Goal: Obtain resource: Download file/media

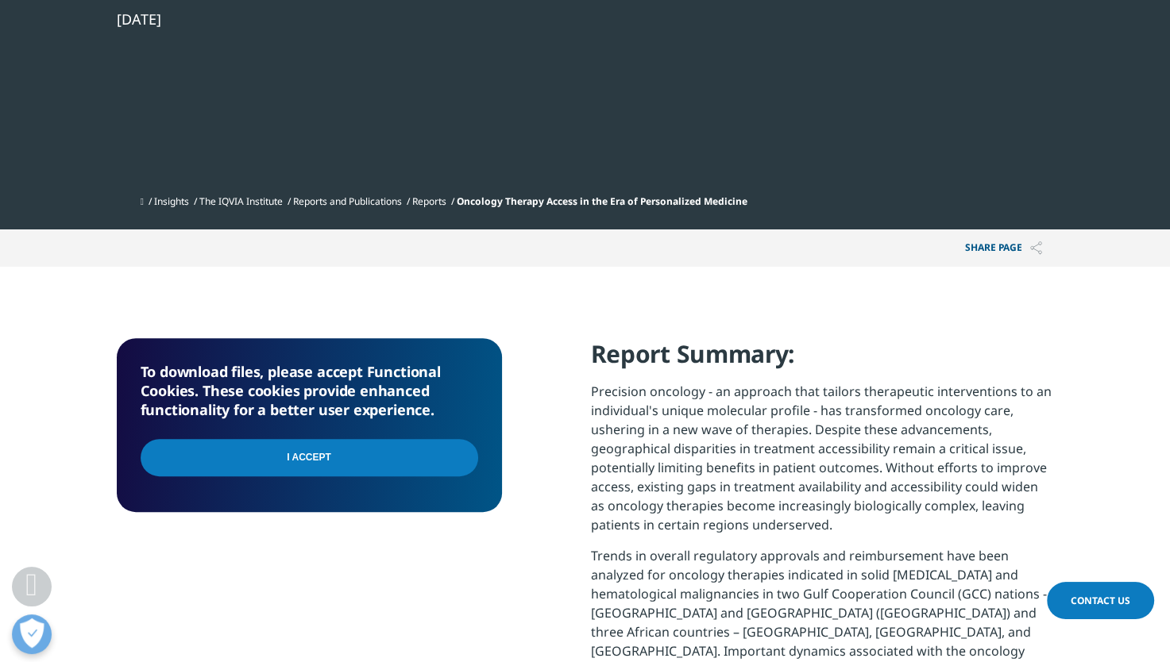
scroll to position [556, 0]
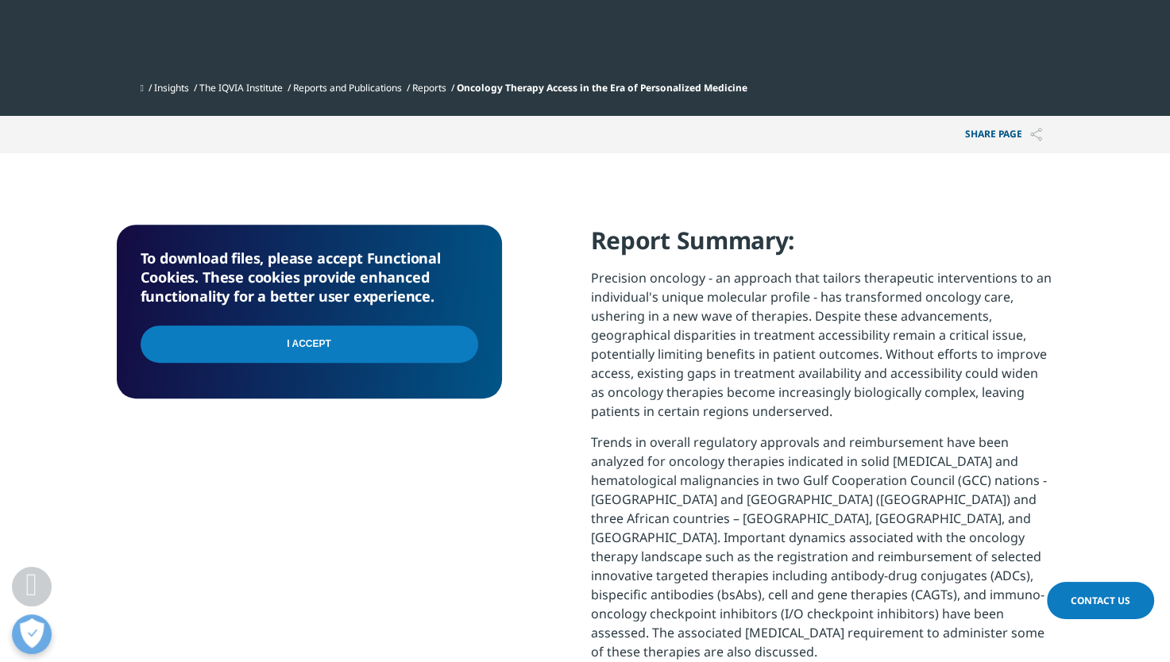
click at [375, 359] on input "I Accept" at bounding box center [310, 344] width 338 height 37
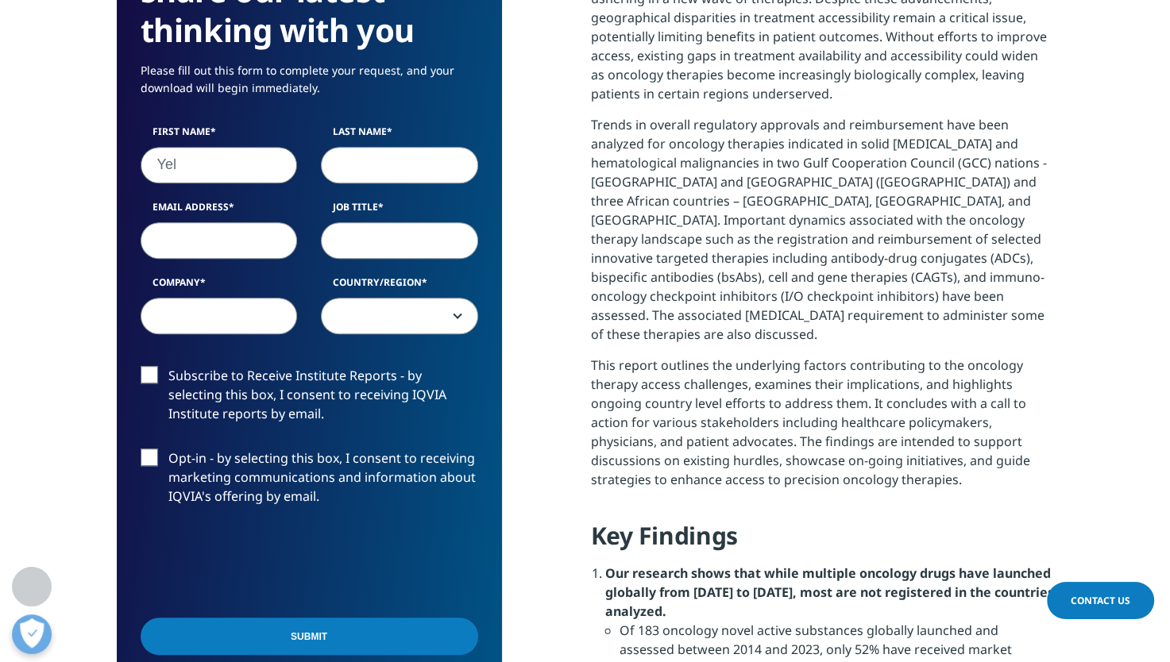
scroll to position [1559, 937]
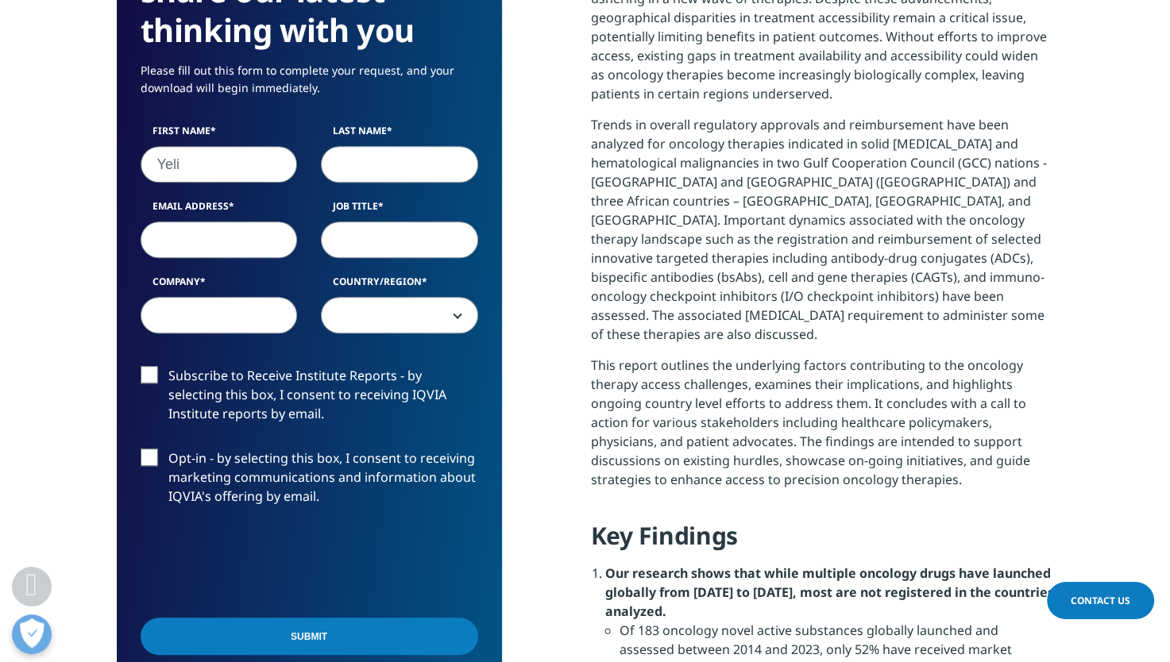
type input "Yeli"
type input "Feng"
type input "yeli.feng@amplifyhealth.com"
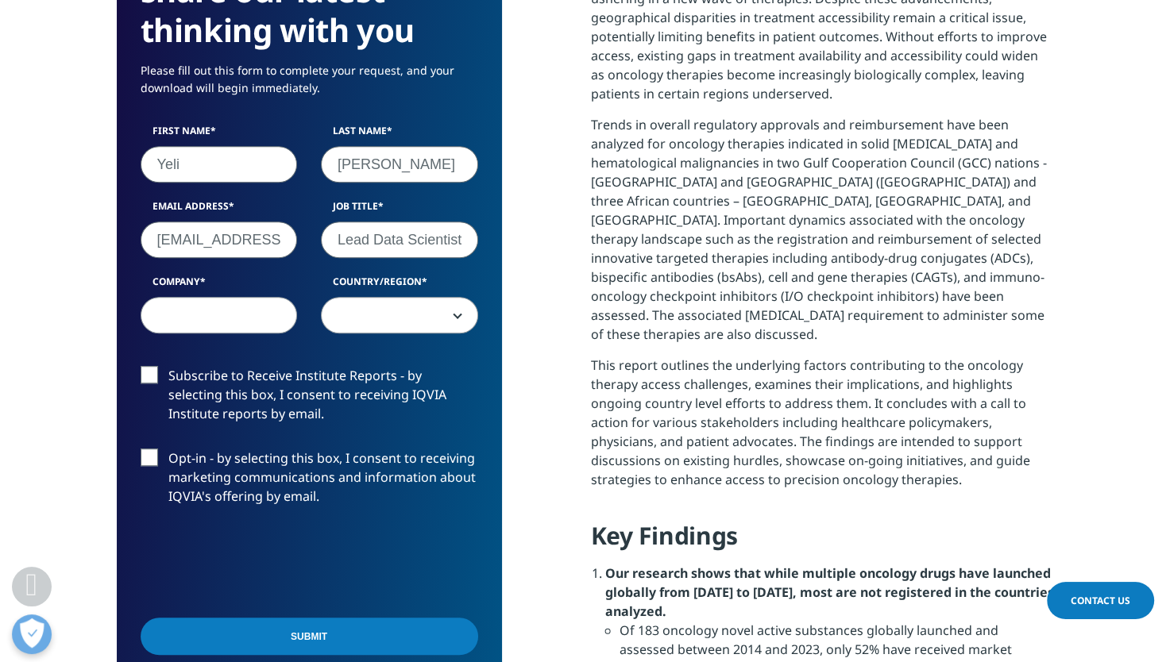
type input "Lead Data Scientist"
click at [164, 241] on input "yeli.feng@amplifyhealth.com" at bounding box center [219, 240] width 157 height 37
drag, startPoint x: 237, startPoint y: 241, endPoint x: 313, endPoint y: 240, distance: 76.3
click at [313, 240] on div "First Name Yeli Last Name Feng Email Address yeli.feng@amplifyhealth.com Job Ti…" at bounding box center [309, 237] width 361 height 226
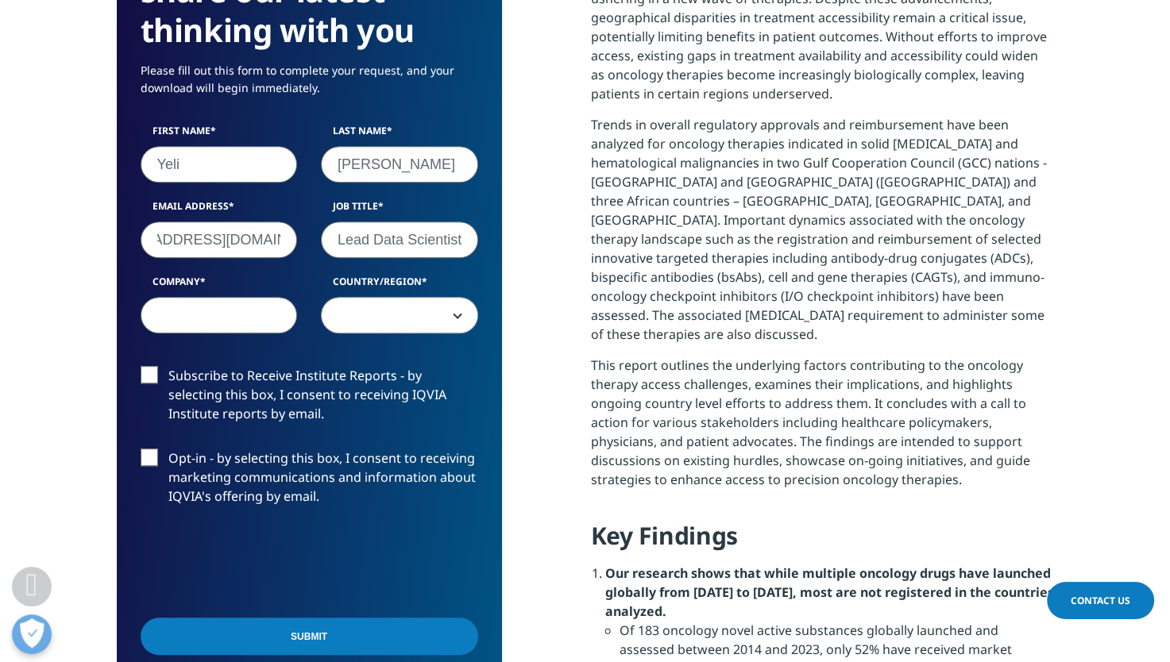
scroll to position [0, 0]
click at [223, 305] on input "Company" at bounding box center [219, 315] width 157 height 37
type input "Amplify Health Asia"
click at [388, 310] on span at bounding box center [400, 316] width 156 height 37
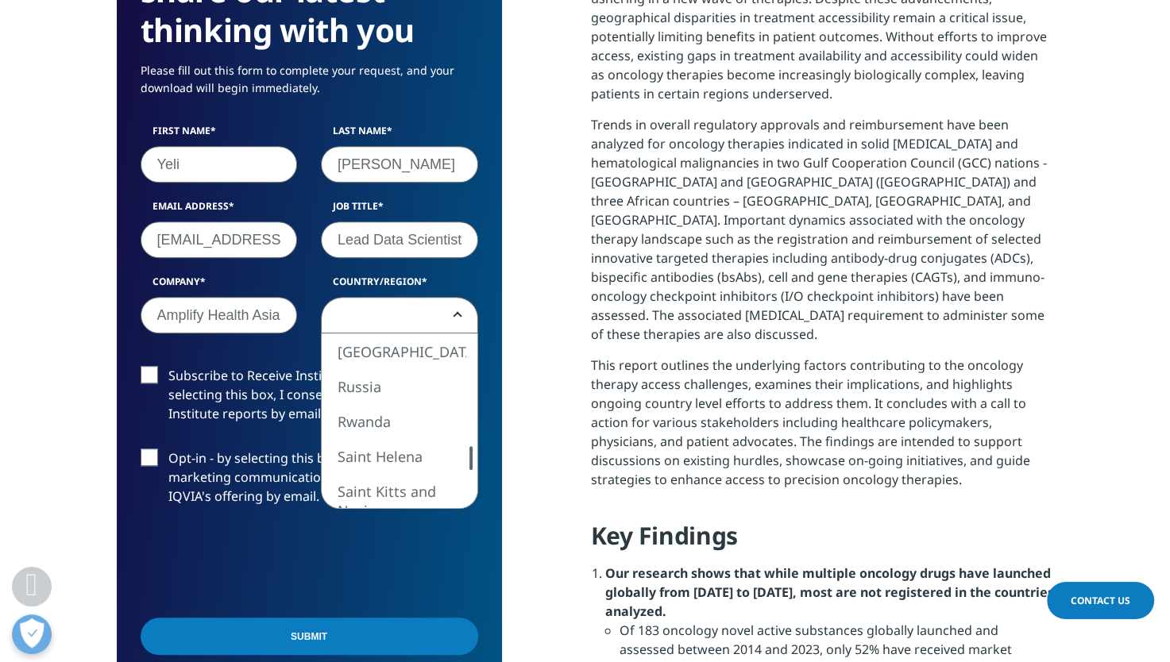
click at [468, 457] on div at bounding box center [471, 458] width 13 height 24
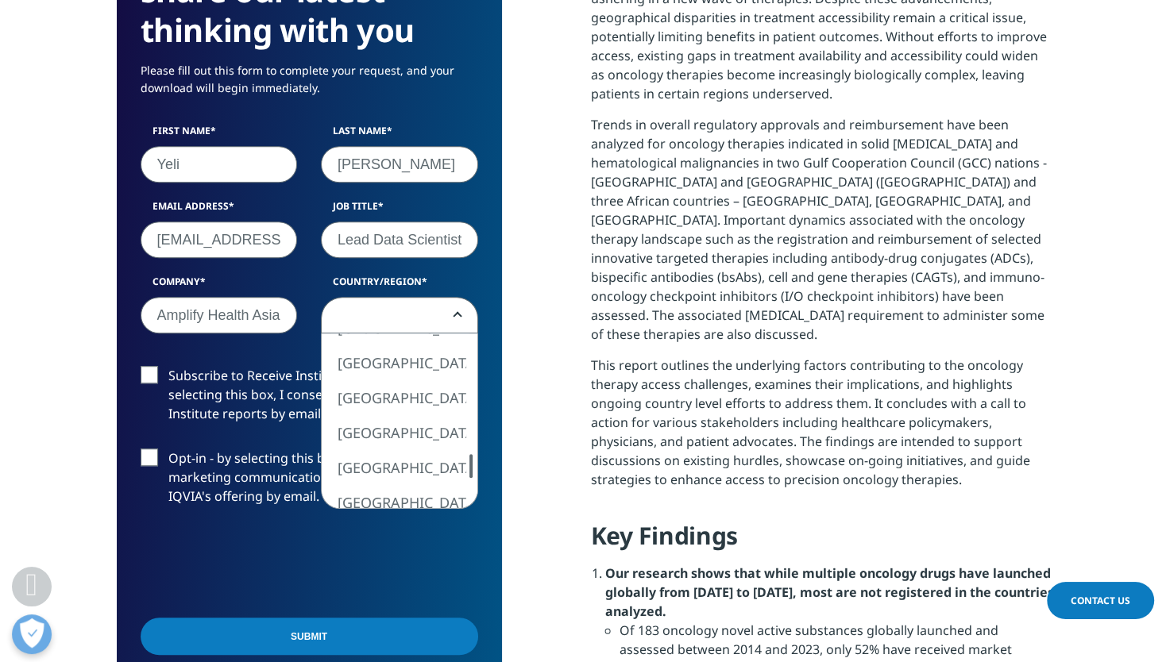
click at [467, 465] on div at bounding box center [471, 466] width 13 height 24
select select "Singapore"
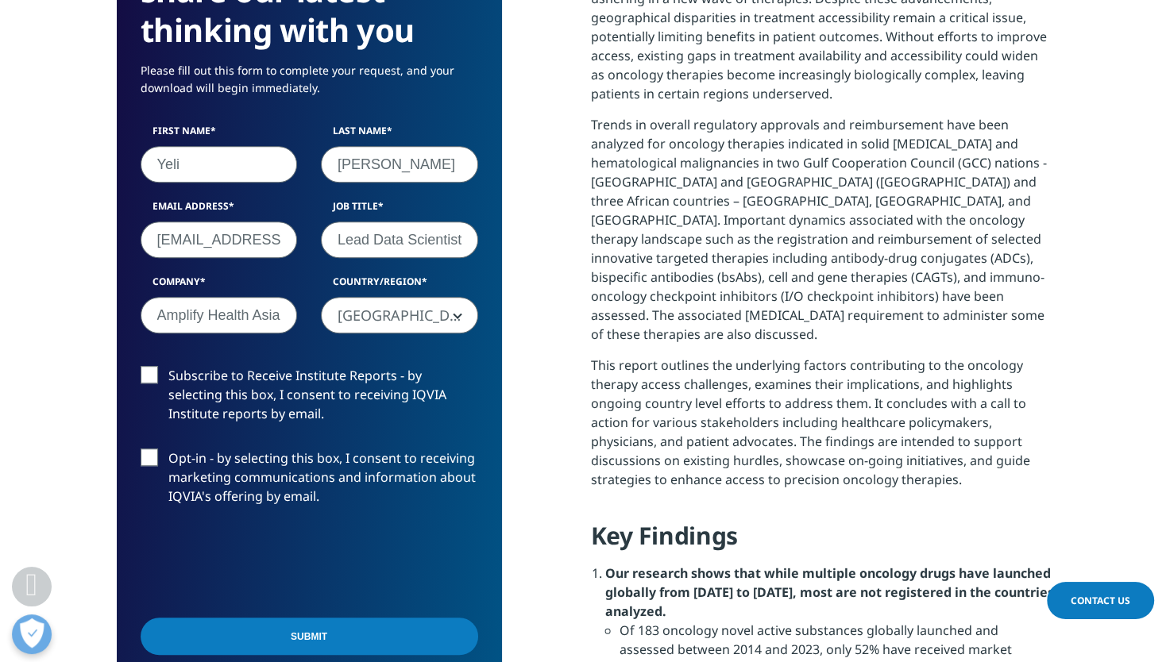
click at [146, 455] on label "Opt-in - by selecting this box, I consent to receiving marketing communications…" at bounding box center [310, 482] width 338 height 66
click at [168, 449] on input "Opt-in - by selecting this box, I consent to receiving marketing communications…" at bounding box center [168, 449] width 0 height 0
click at [153, 374] on label "Subscribe to Receive Institute Reports - by selecting this box, I consent to re…" at bounding box center [310, 399] width 338 height 66
click at [168, 366] on input "Subscribe to Receive Institute Reports - by selecting this box, I consent to re…" at bounding box center [168, 366] width 0 height 0
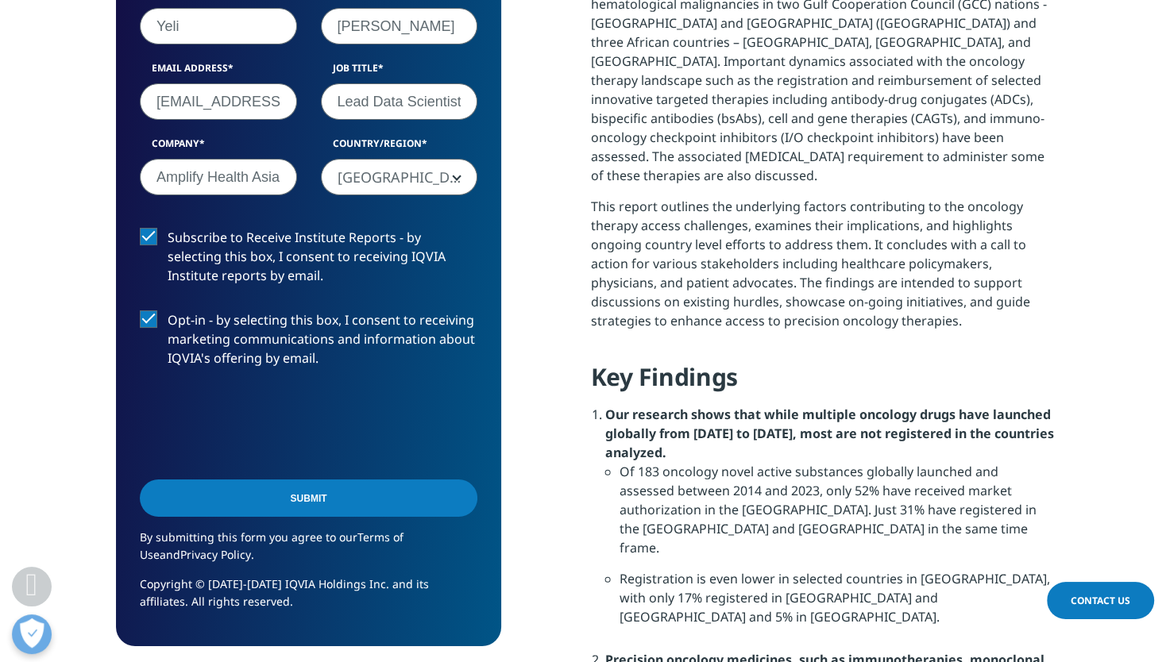
click at [275, 498] on input "Submit" at bounding box center [309, 498] width 338 height 37
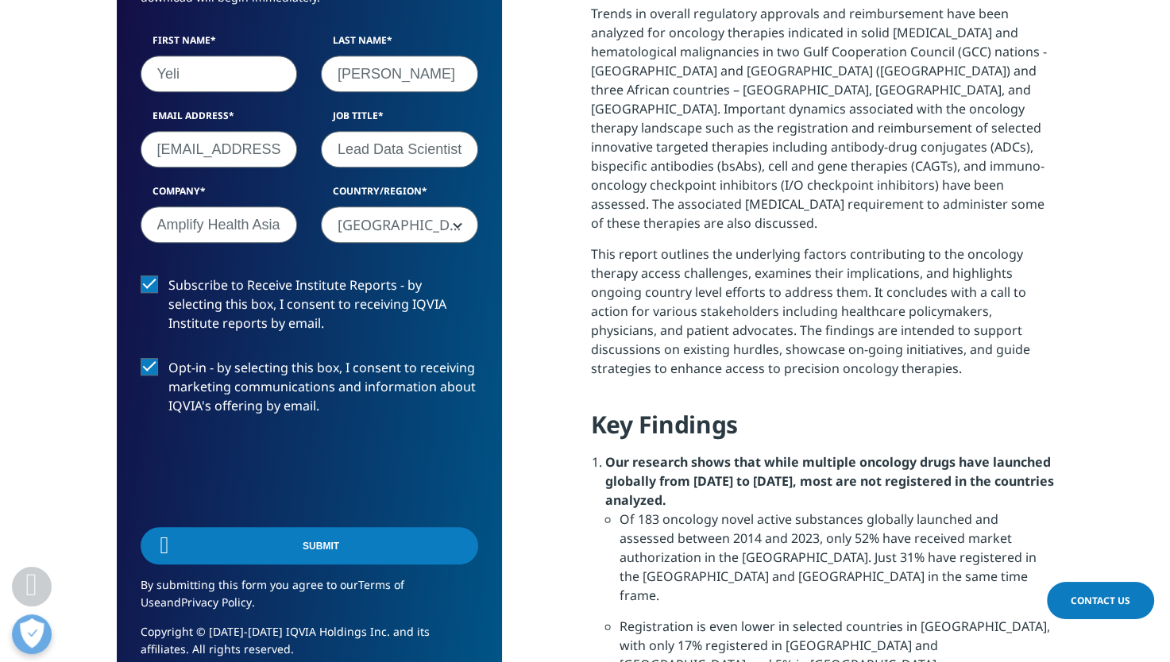
scroll to position [8, 8]
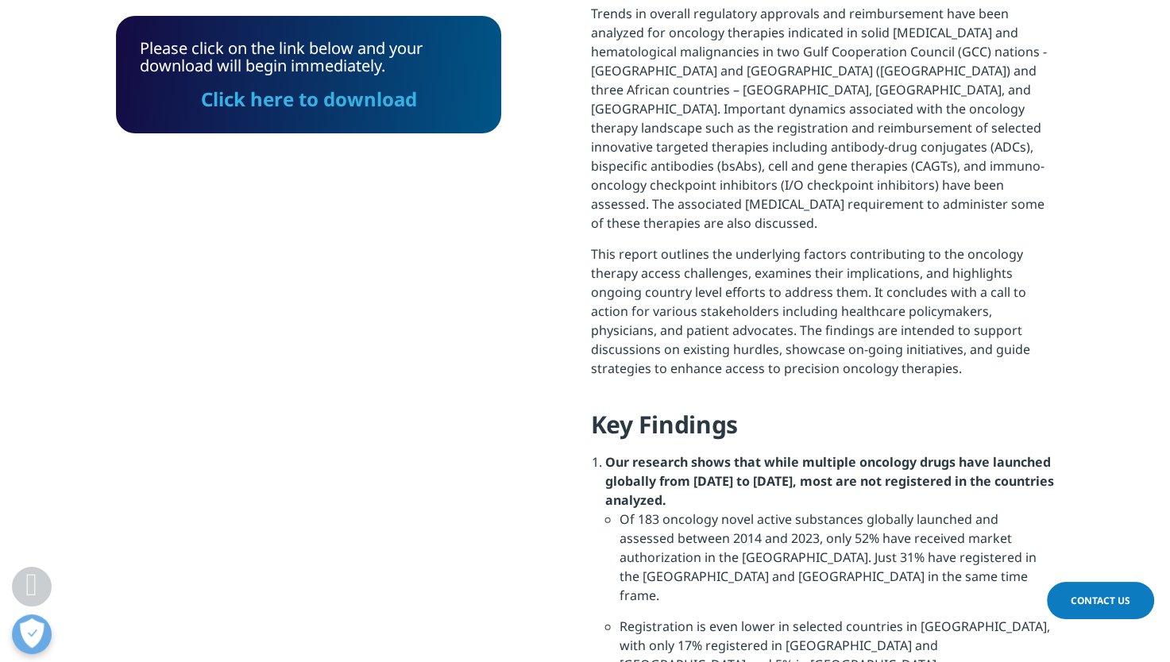
click at [325, 104] on link "Click here to download" at bounding box center [309, 99] width 216 height 26
